Goal: Task Accomplishment & Management: Manage account settings

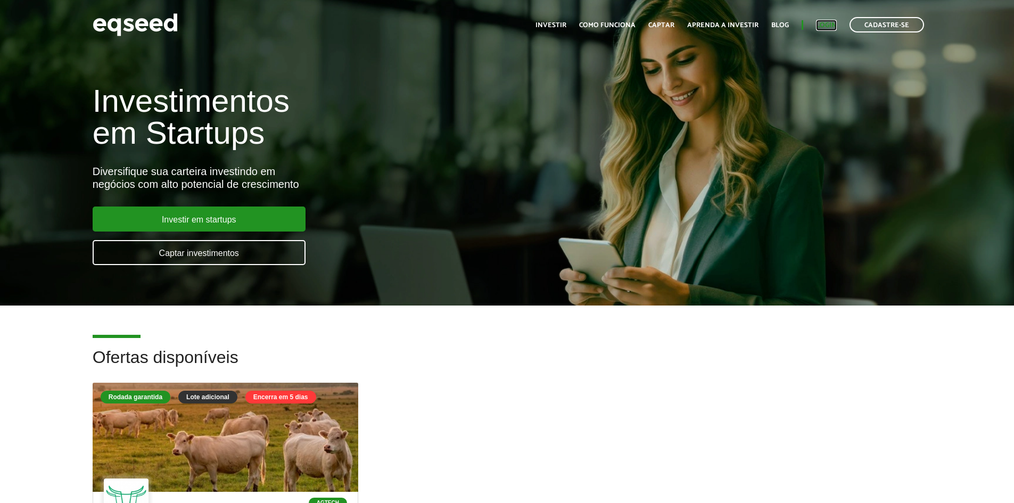
click at [828, 25] on link "Login" at bounding box center [826, 25] width 21 height 7
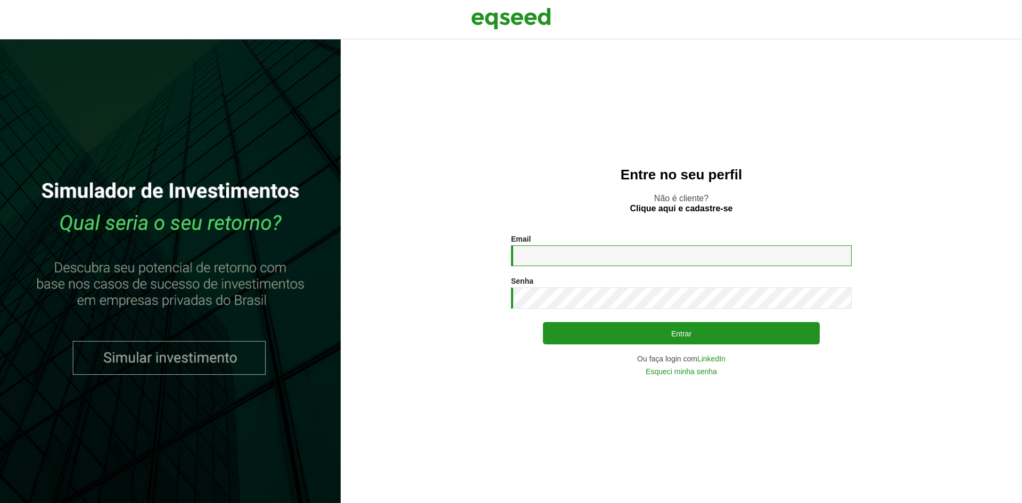
click at [642, 257] on input "Email *" at bounding box center [681, 255] width 341 height 21
type input "**********"
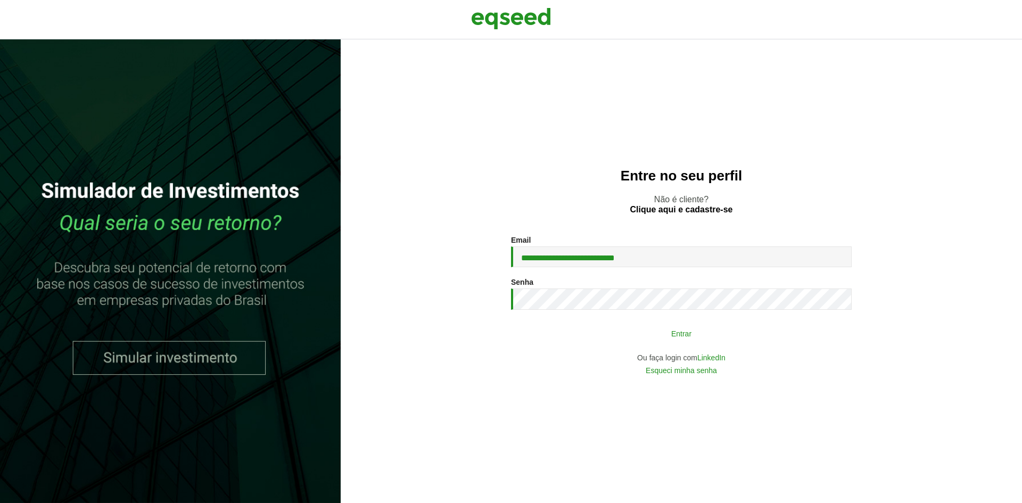
click at [697, 332] on button "Entrar" at bounding box center [681, 333] width 277 height 20
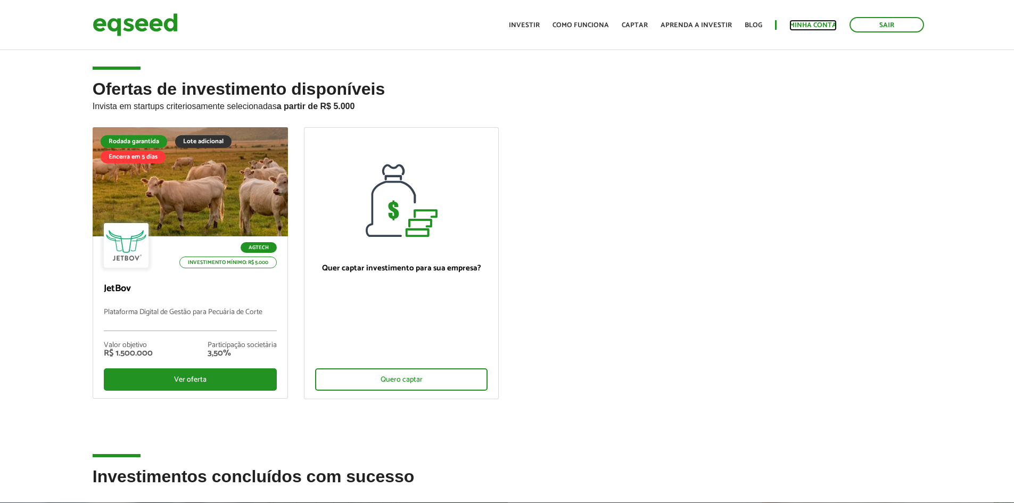
click at [818, 22] on link "Minha conta" at bounding box center [813, 25] width 47 height 7
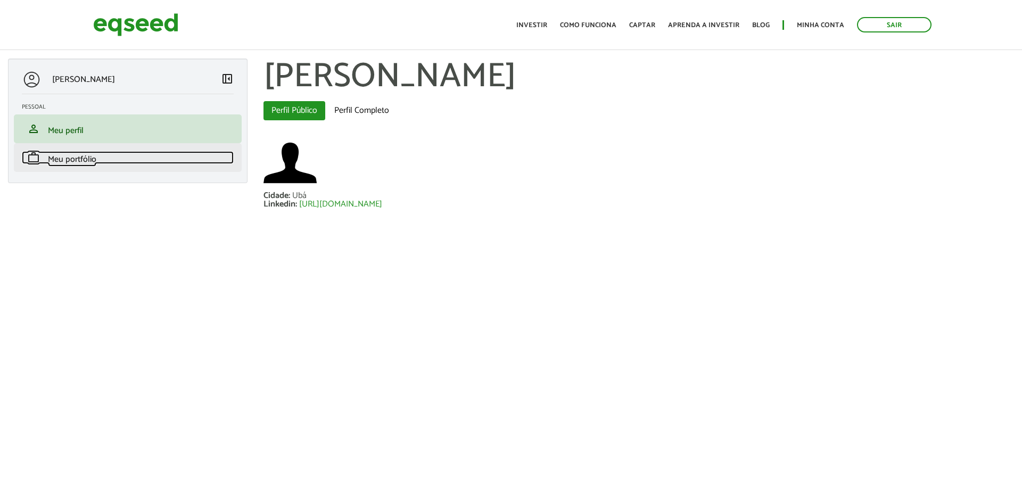
click at [76, 152] on span "Meu portfólio" at bounding box center [72, 159] width 48 height 14
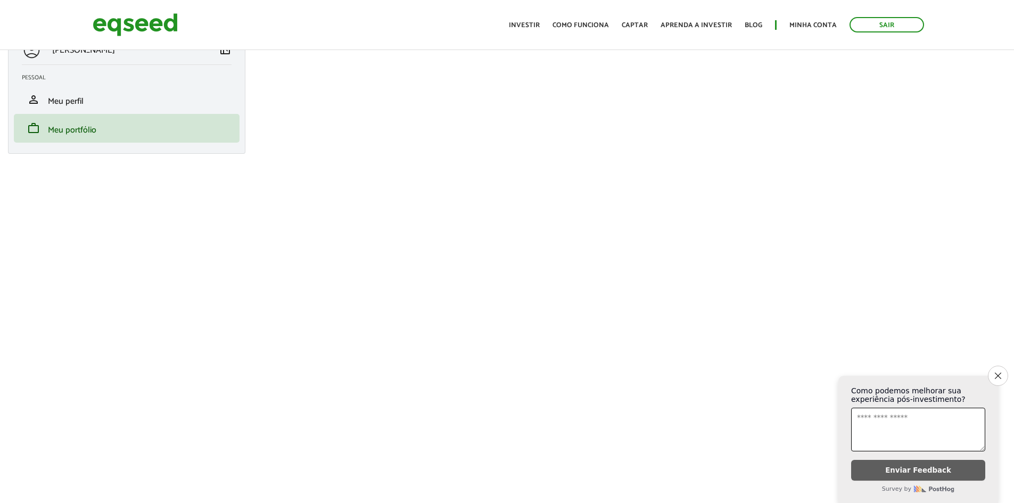
scroll to position [53, 0]
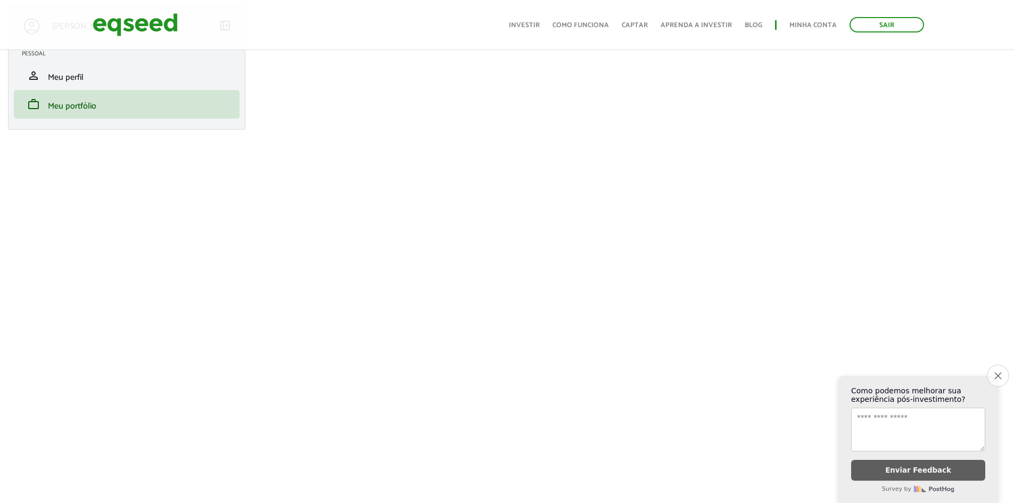
click at [1001, 372] on icon "Close survey" at bounding box center [998, 375] width 7 height 7
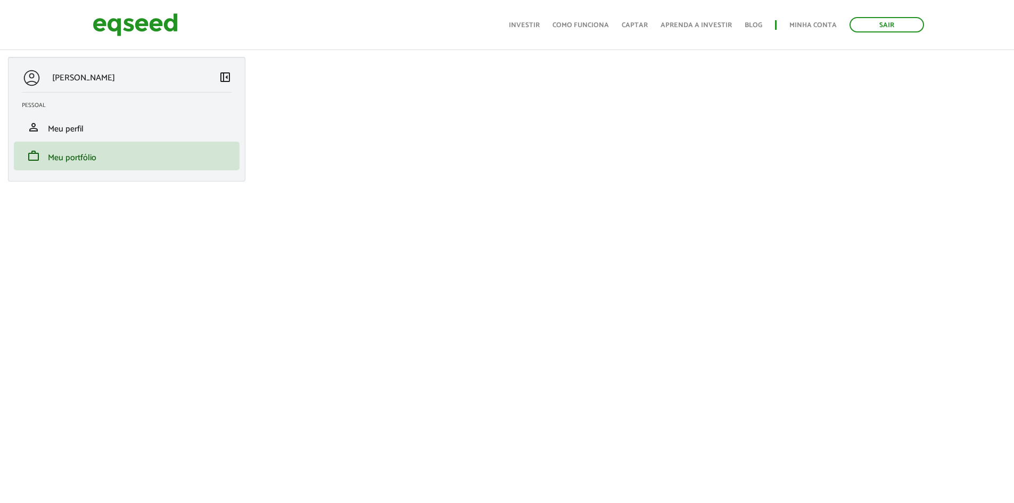
scroll to position [0, 0]
